Goal: Check status

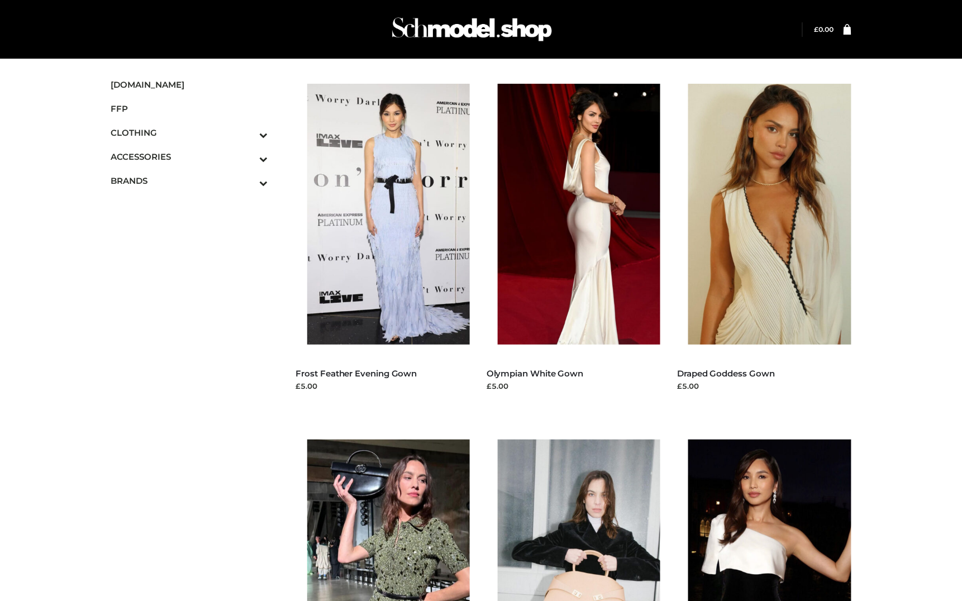
click at [166, 23] on div "Login" at bounding box center [181, 30] width 118 height 20
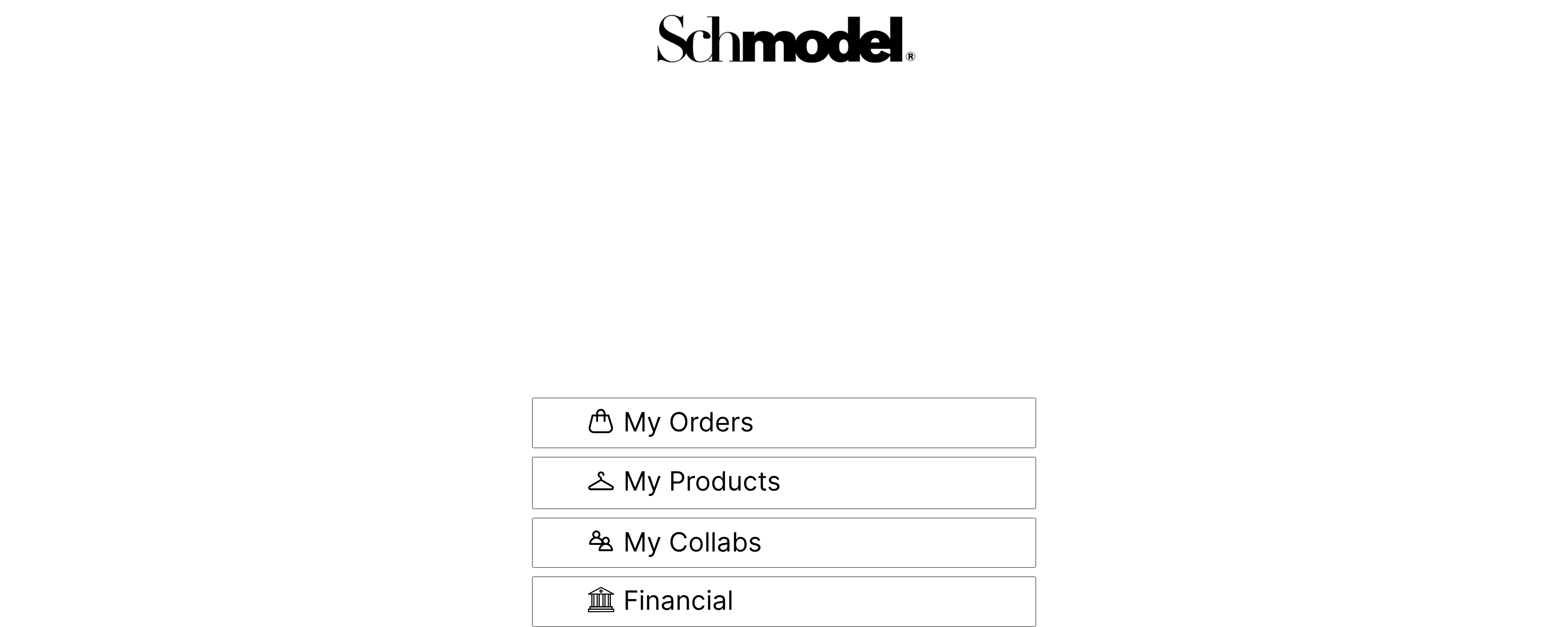
click at [722, 392] on div "My Orders My Products My Collabs Financial" at bounding box center [784, 500] width 504 height 256
click at [729, 410] on span "My Orders" at bounding box center [688, 423] width 131 height 29
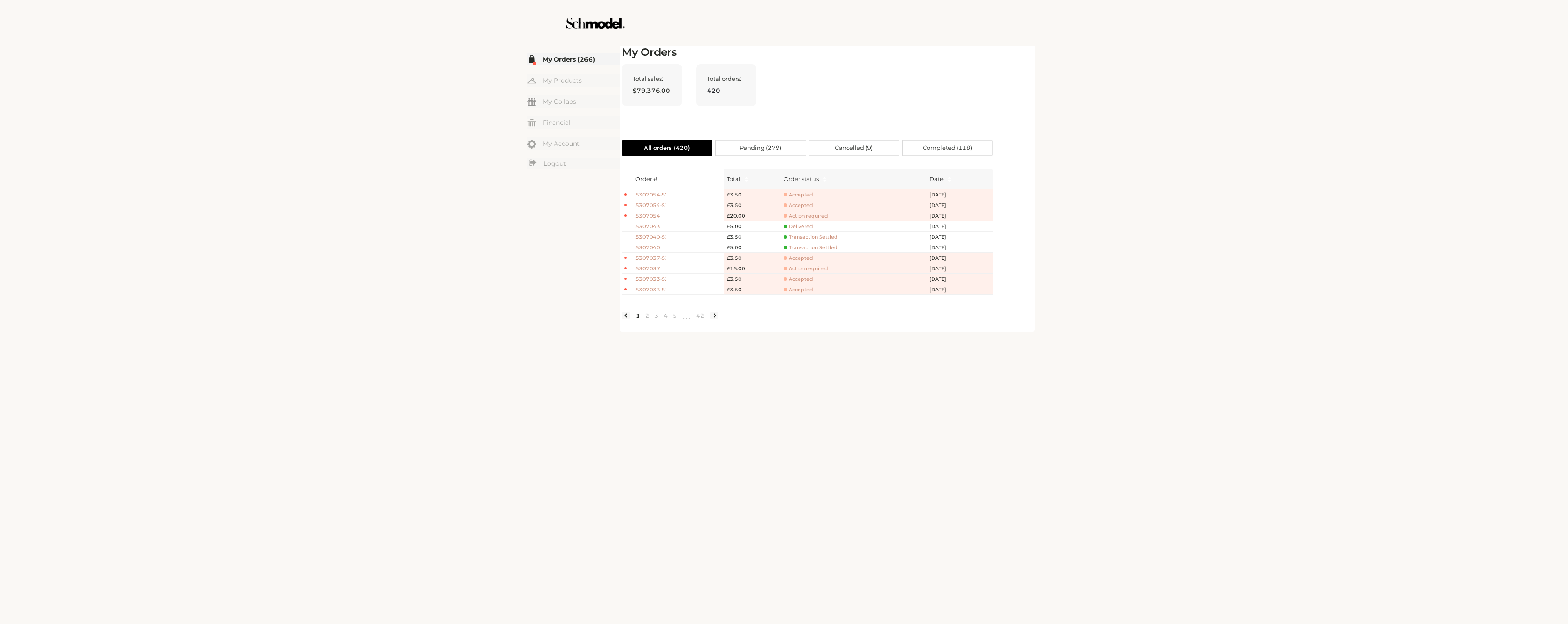
click at [649, 216] on span "5307054" at bounding box center [650, 216] width 31 height 7
click at [556, 154] on ul "My Orders (266) My Products My Collabs Dashboard Financial My Account Logout In…" at bounding box center [572, 112] width 92 height 118
click at [557, 161] on link "Logout" at bounding box center [572, 164] width 92 height 11
